Goal: Information Seeking & Learning: Learn about a topic

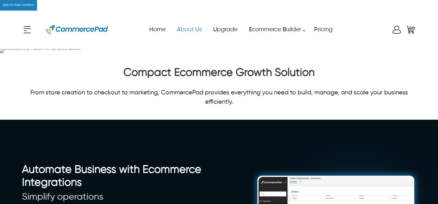
click at [179, 29] on link "About Us" at bounding box center [189, 30] width 36 height 12
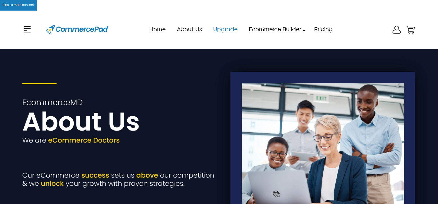
click at [222, 30] on link "Upgrade" at bounding box center [225, 30] width 36 height 12
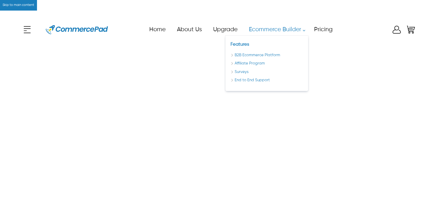
click at [282, 29] on link "Ecommerce Builder" at bounding box center [275, 30] width 65 height 12
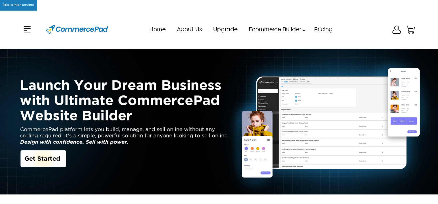
click at [393, 27] on icon "Enter to Open SignUp and Register OverLay" at bounding box center [396, 30] width 10 height 10
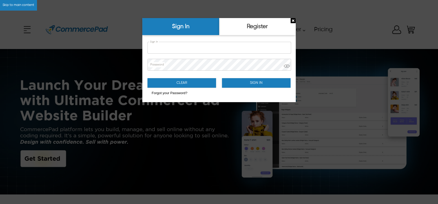
type input "**********"
click at [291, 20] on img "Close Sign Popup" at bounding box center [292, 20] width 5 height 5
